Goal: Obtain resource: Download file/media

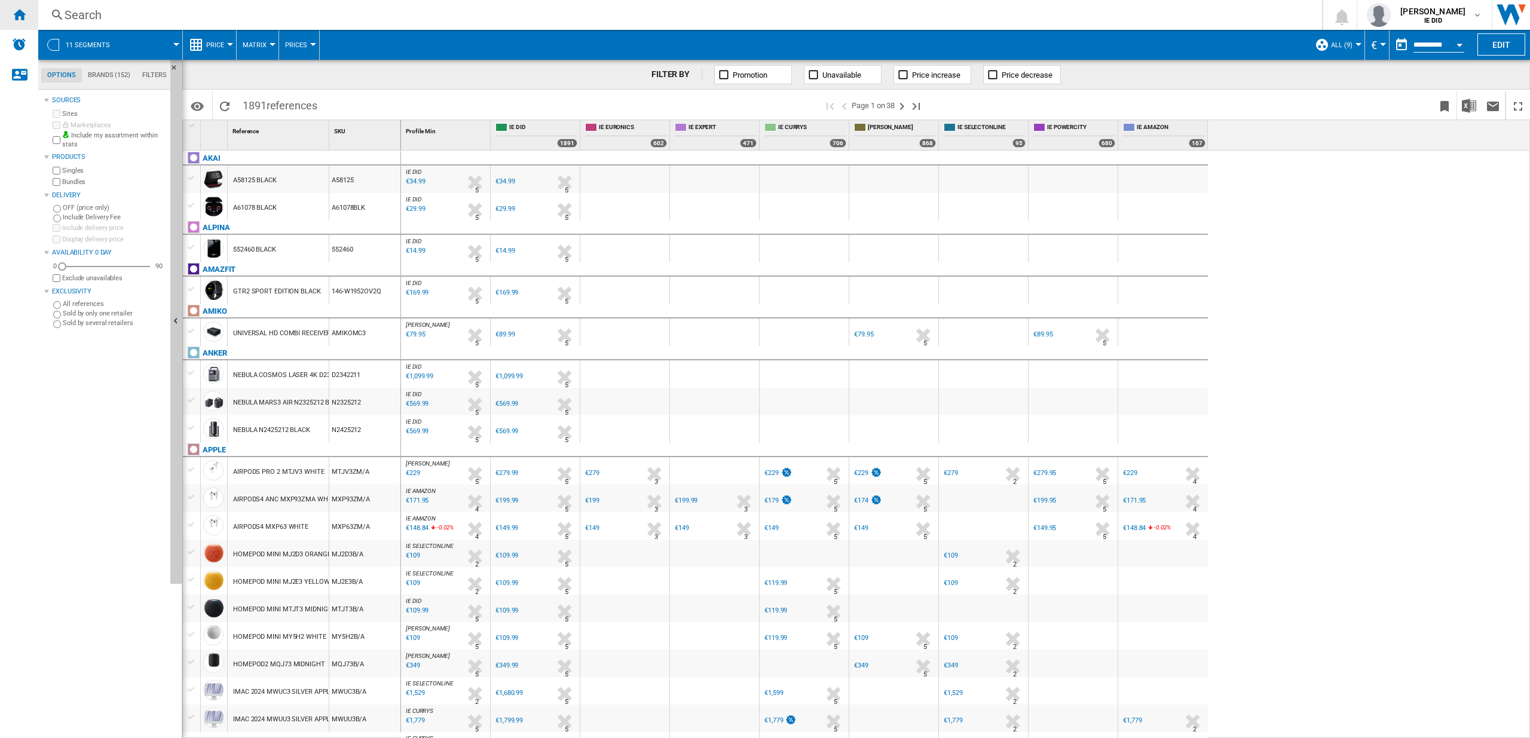
click at [27, 16] on div "Home" at bounding box center [19, 15] width 38 height 30
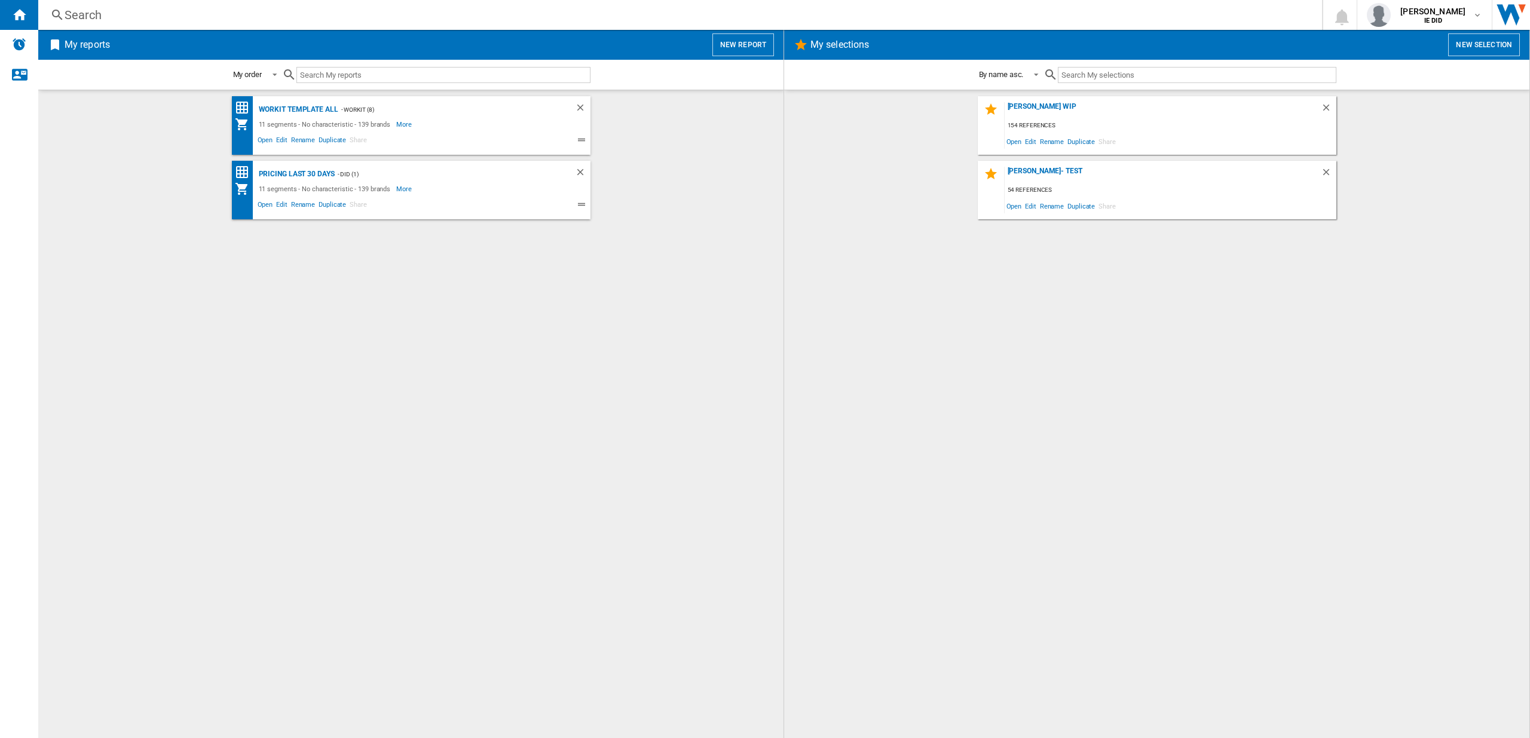
click at [725, 52] on button "New report" at bounding box center [743, 44] width 62 height 23
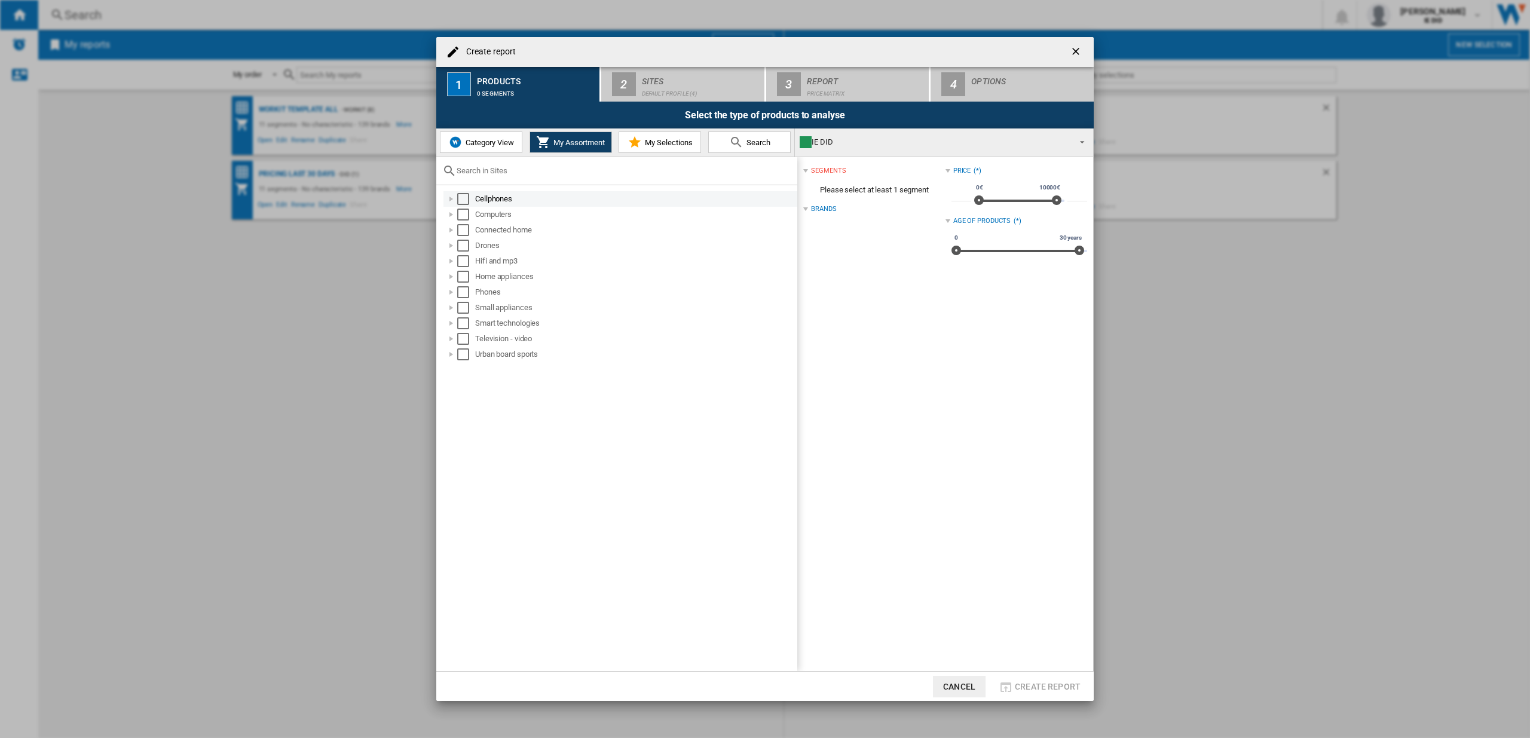
click at [463, 199] on div "Select" at bounding box center [463, 199] width 12 height 12
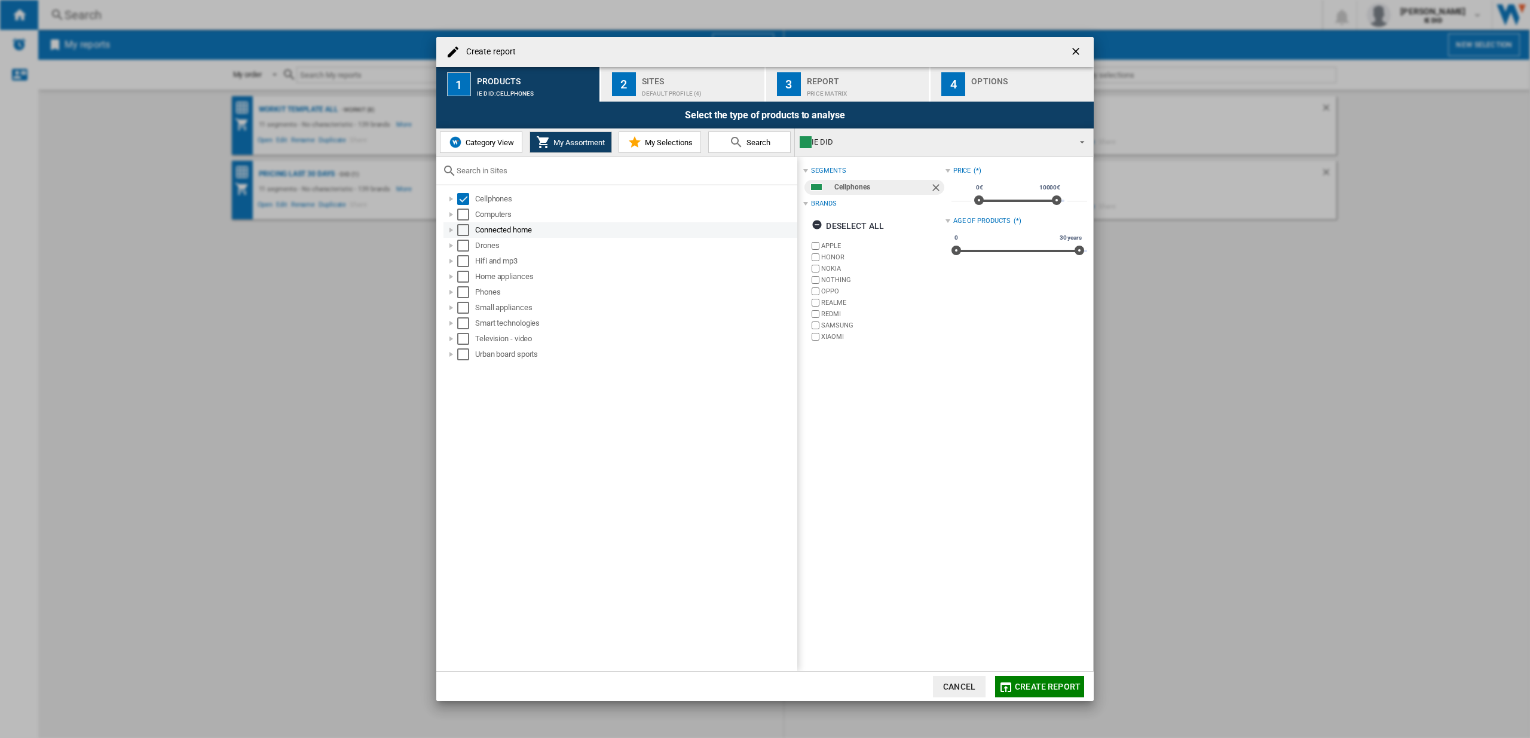
drag, startPoint x: 463, startPoint y: 216, endPoint x: 465, endPoint y: 234, distance: 18.2
click at [463, 216] on div "Select" at bounding box center [463, 215] width 12 height 12
click at [465, 235] on div "Select" at bounding box center [463, 230] width 12 height 12
click at [466, 247] on div "Select" at bounding box center [463, 246] width 12 height 12
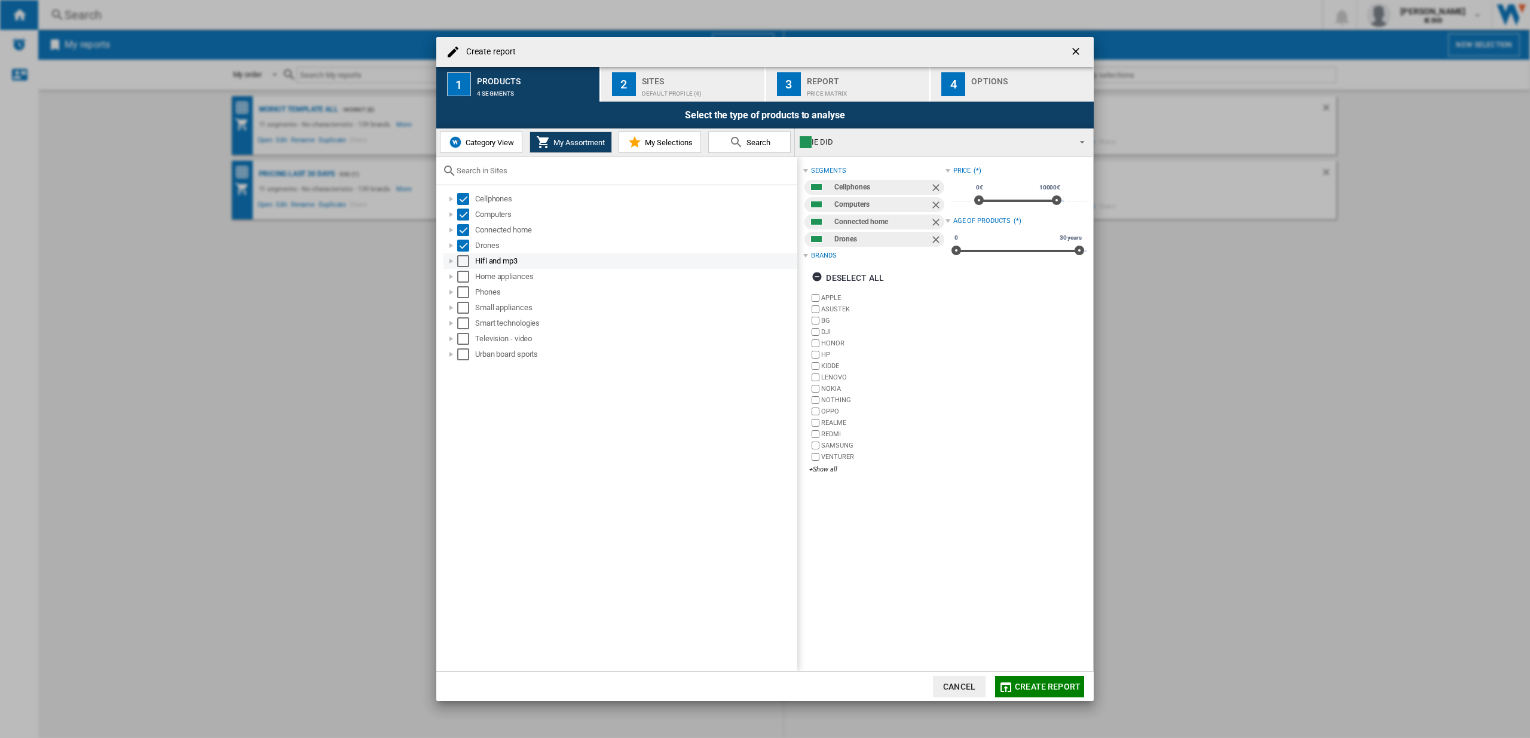
click at [462, 265] on div "Select" at bounding box center [463, 261] width 12 height 12
click at [464, 278] on div "Select" at bounding box center [463, 277] width 12 height 12
click at [464, 292] on div "Select" at bounding box center [463, 292] width 12 height 12
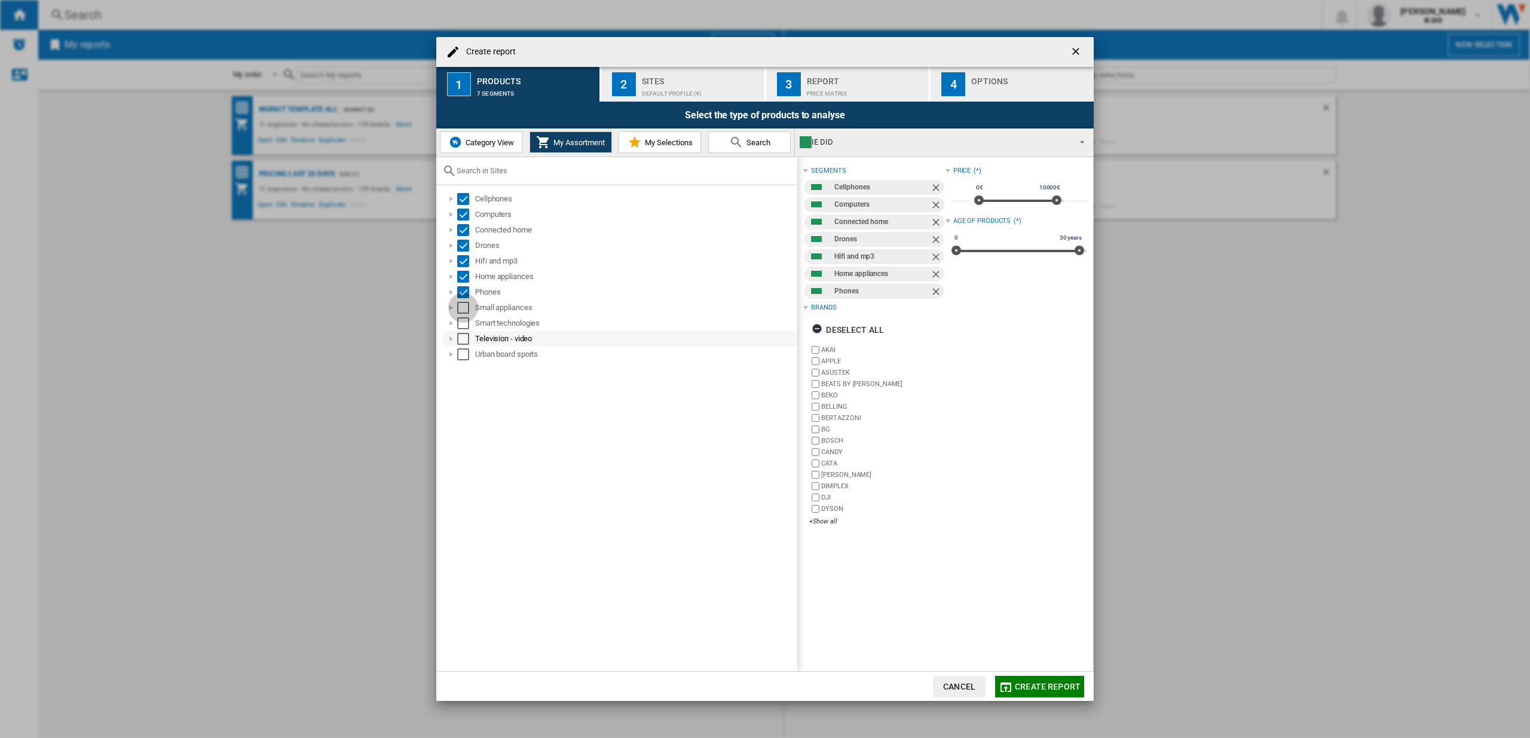
drag, startPoint x: 463, startPoint y: 307, endPoint x: 465, endPoint y: 330, distance: 22.8
click at [463, 308] on div "Select" at bounding box center [463, 308] width 12 height 12
click at [465, 331] on div "Television - video" at bounding box center [620, 339] width 354 height 16
click at [462, 327] on div "Select" at bounding box center [463, 323] width 12 height 12
drag, startPoint x: 463, startPoint y: 342, endPoint x: 464, endPoint y: 348, distance: 6.7
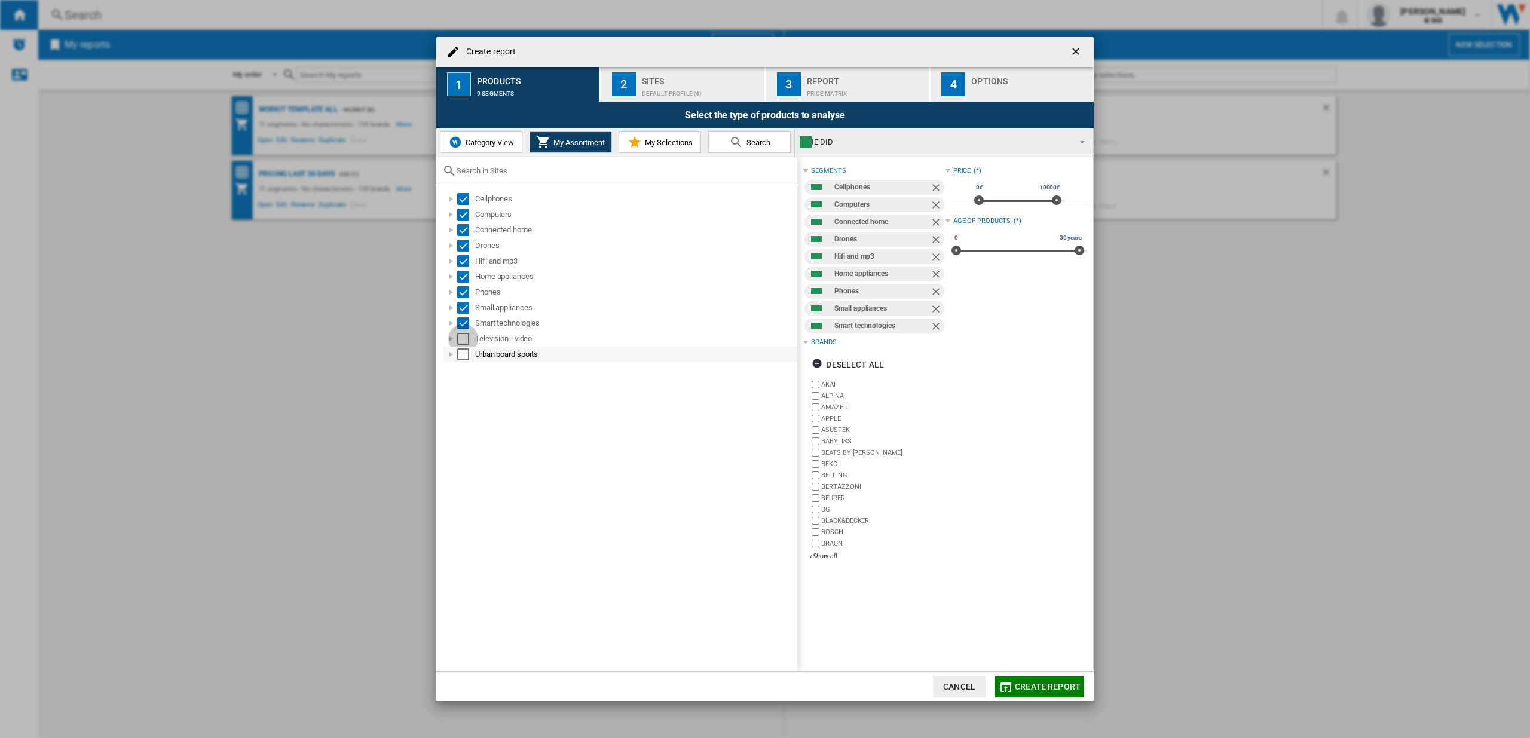
click at [463, 342] on div "Select" at bounding box center [463, 339] width 12 height 12
click at [463, 352] on div "Select" at bounding box center [463, 354] width 12 height 12
click at [653, 91] on div "Default profile (4)" at bounding box center [701, 90] width 118 height 13
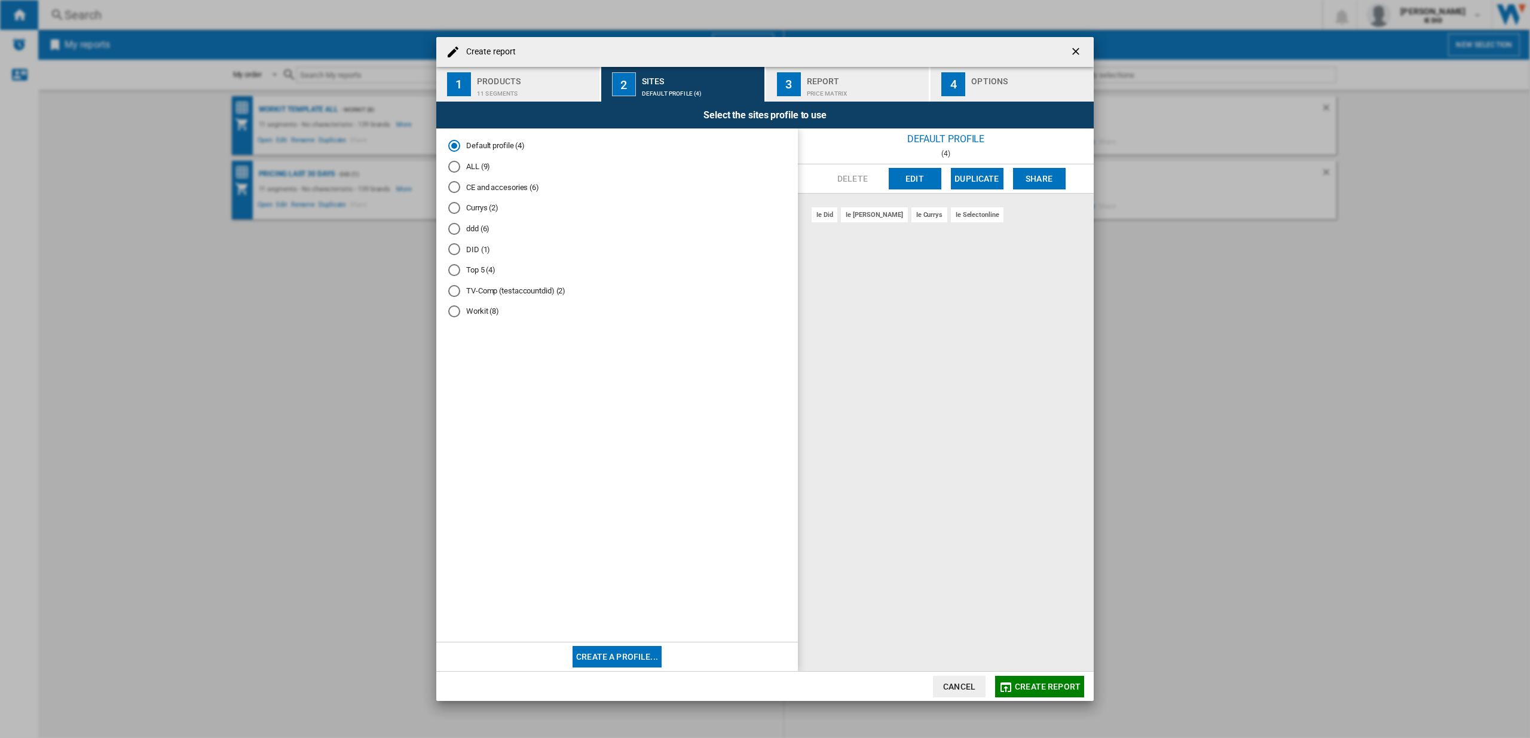
click at [455, 167] on div "ALL (9)" at bounding box center [454, 167] width 12 height 12
click at [1039, 682] on span "Create report" at bounding box center [1048, 687] width 66 height 10
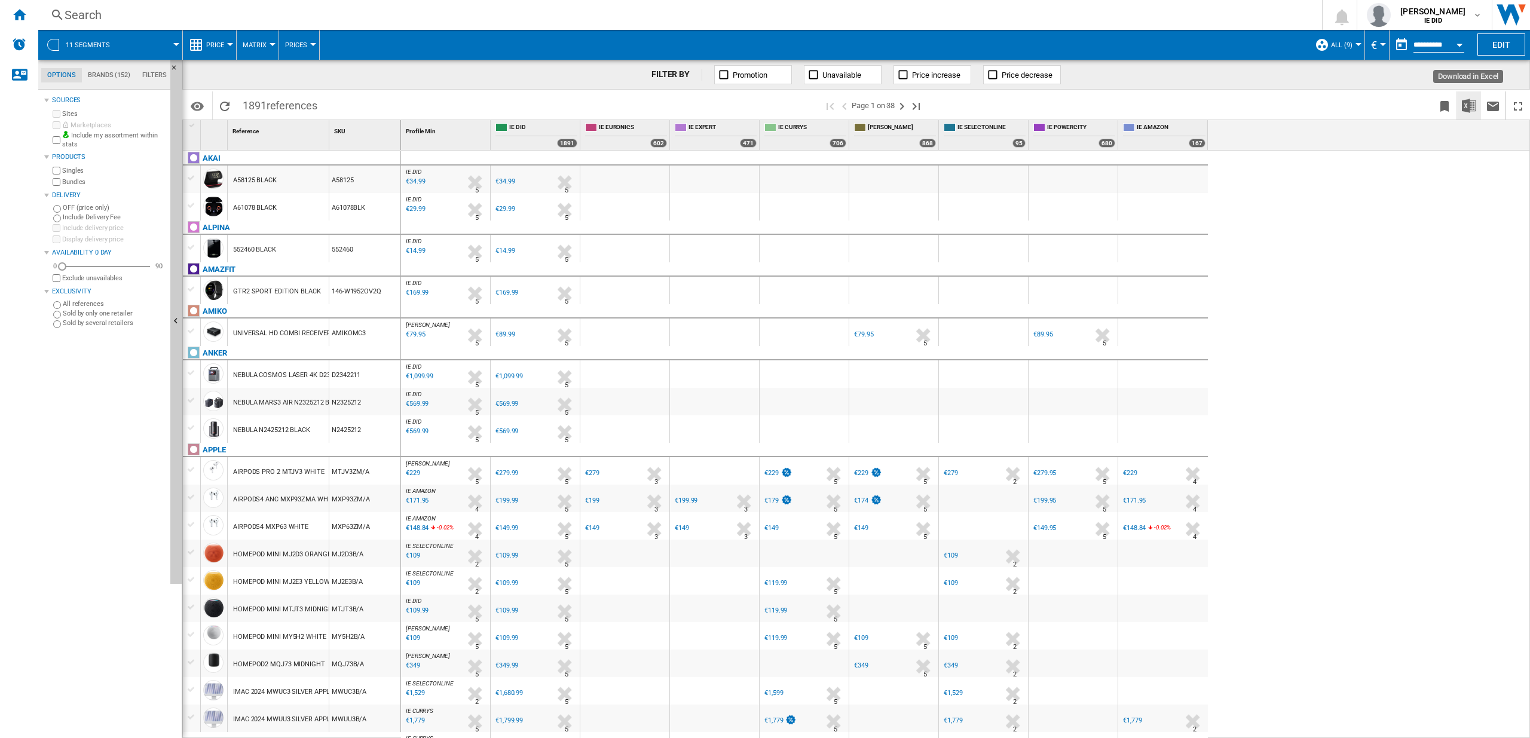
click at [1467, 105] on img "Download in Excel" at bounding box center [1469, 106] width 14 height 14
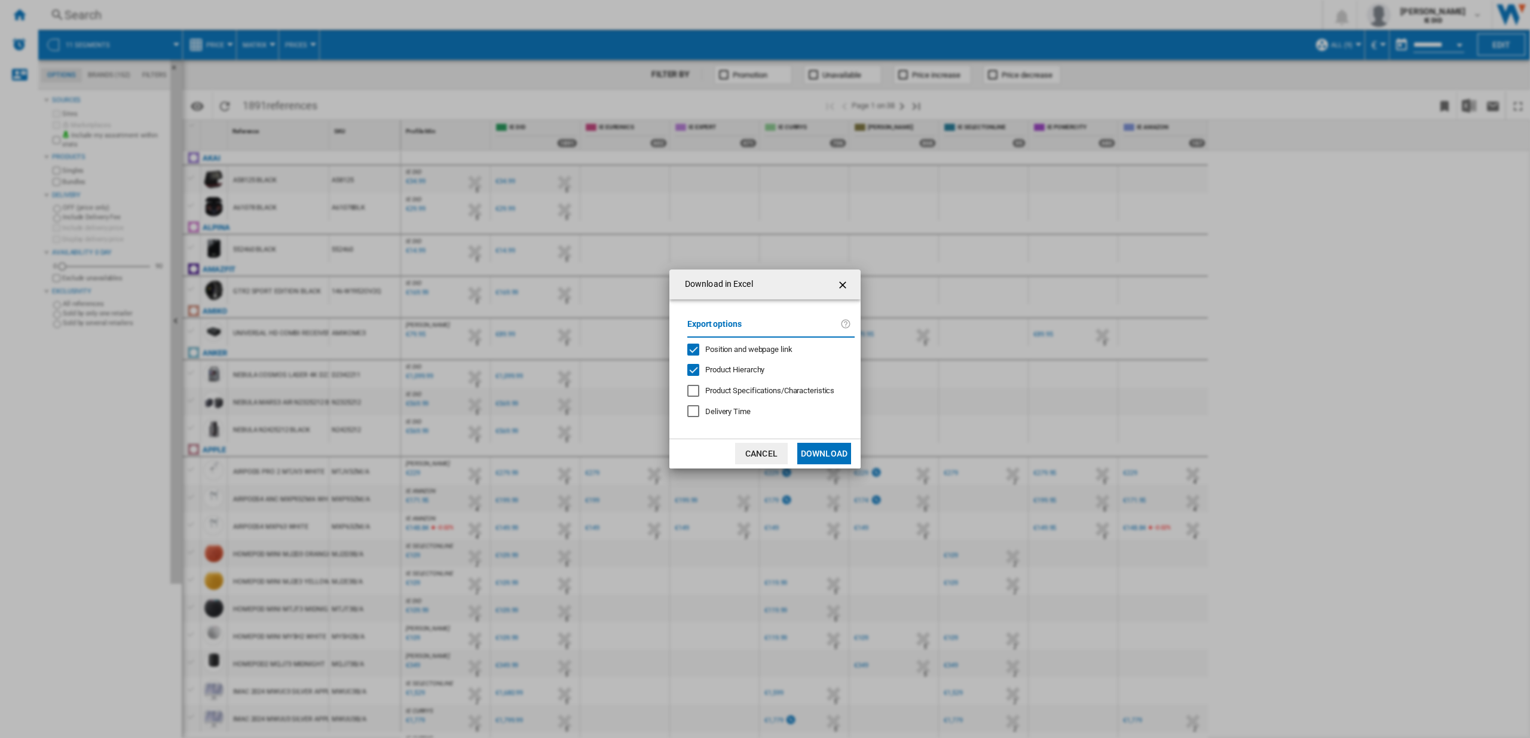
click at [823, 457] on button "Download" at bounding box center [824, 454] width 54 height 22
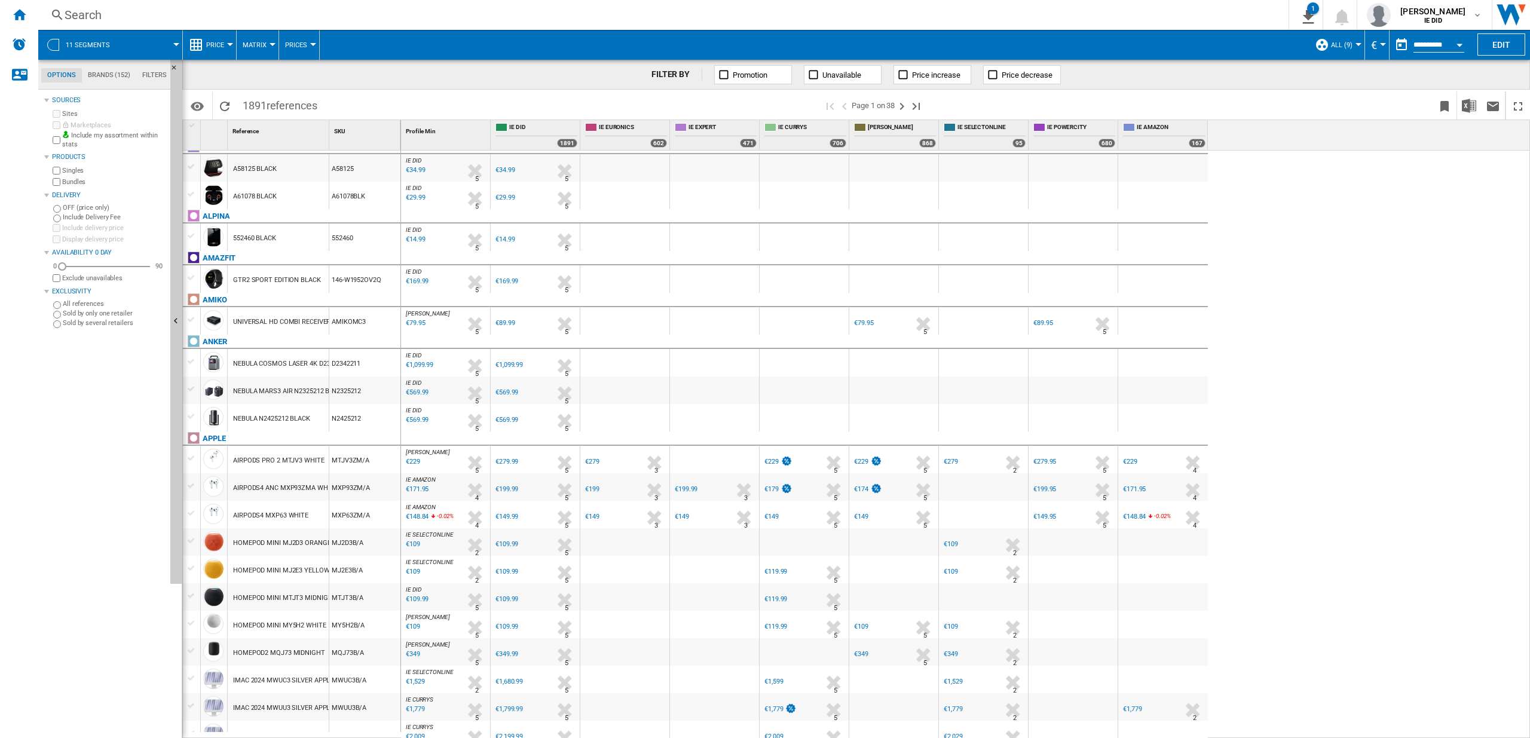
scroll to position [14, 0]
